Goal: Find specific page/section: Find specific page/section

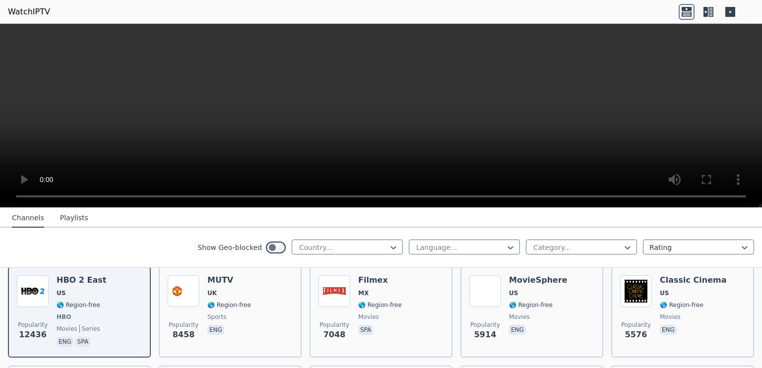
scroll to position [119, 0]
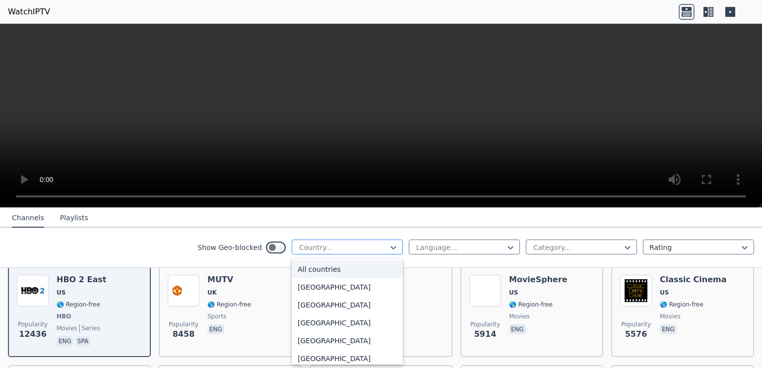
click at [374, 246] on div at bounding box center [343, 248] width 90 height 10
type input "*"
click at [333, 356] on div "[GEOGRAPHIC_DATA]" at bounding box center [347, 359] width 111 height 18
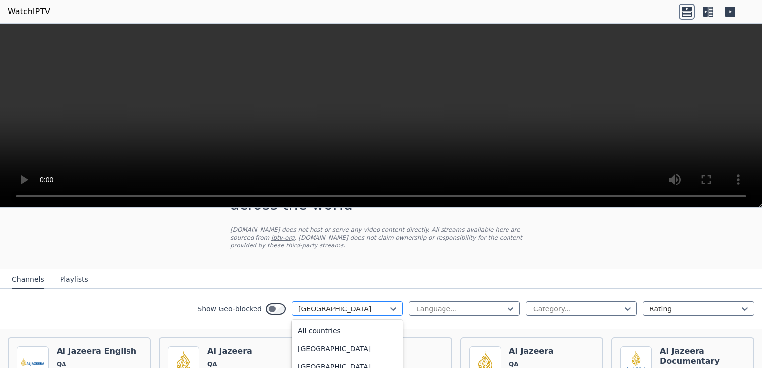
scroll to position [2584, 0]
click at [327, 301] on div "[GEOGRAPHIC_DATA]" at bounding box center [347, 308] width 111 height 15
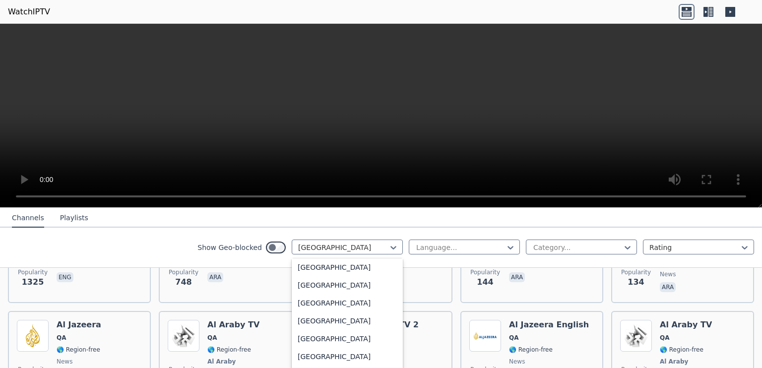
scroll to position [177, 0]
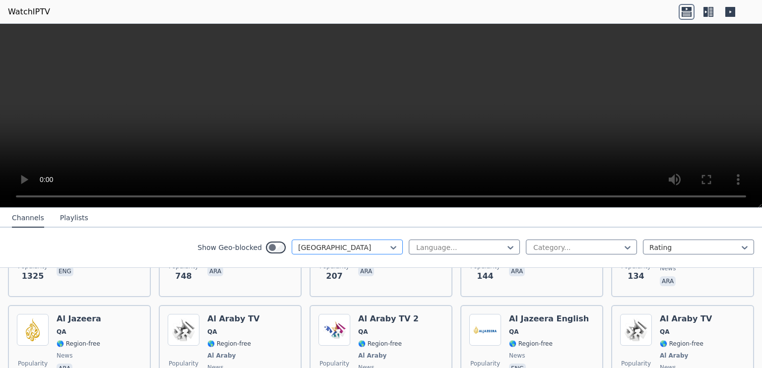
click at [299, 248] on div at bounding box center [343, 248] width 90 height 10
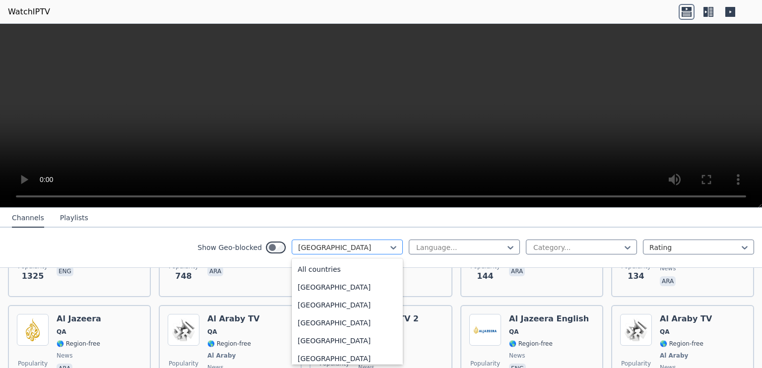
click at [299, 248] on div at bounding box center [343, 248] width 90 height 10
click at [312, 251] on div at bounding box center [343, 248] width 90 height 10
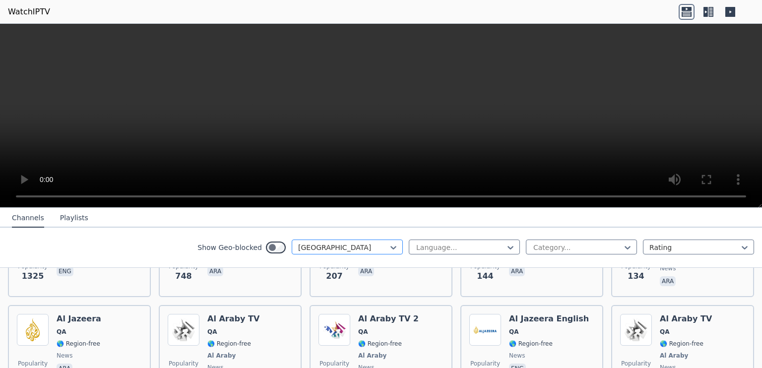
click at [312, 251] on div at bounding box center [343, 248] width 90 height 10
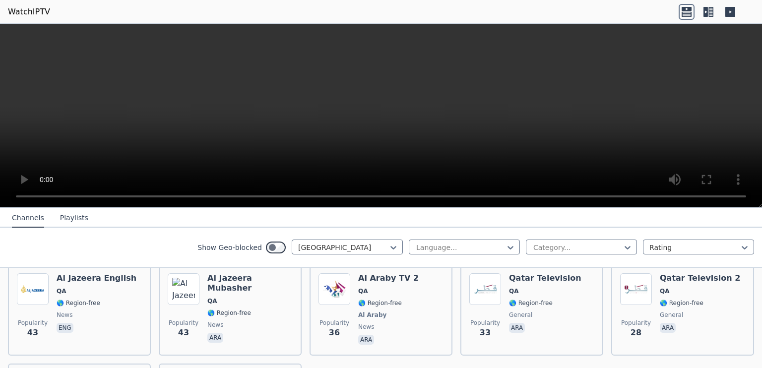
scroll to position [347, 0]
